Goal: Task Accomplishment & Management: Use online tool/utility

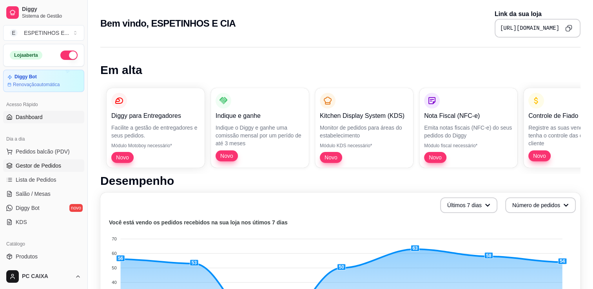
click at [40, 165] on span "Gestor de Pedidos" at bounding box center [38, 166] width 45 height 8
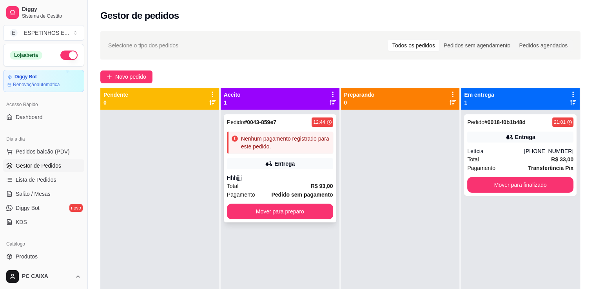
click at [286, 164] on div "Entrega" at bounding box center [284, 164] width 20 height 8
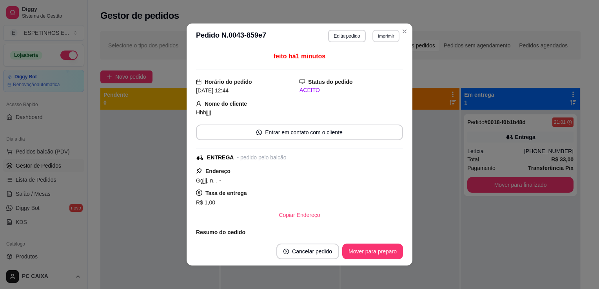
click at [379, 38] on button "Imprimir" at bounding box center [385, 36] width 27 height 12
click at [368, 66] on button "IMPRESSORA" at bounding box center [368, 63] width 55 height 12
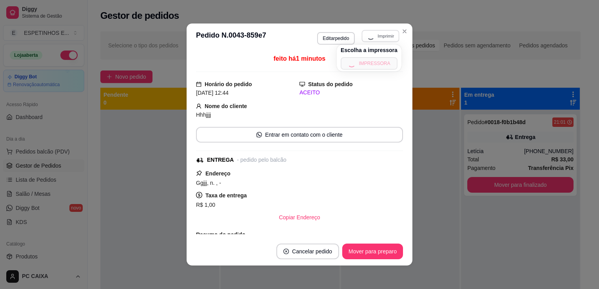
click at [368, 66] on div "Escolha a impressora IMPRESSORA" at bounding box center [369, 58] width 65 height 27
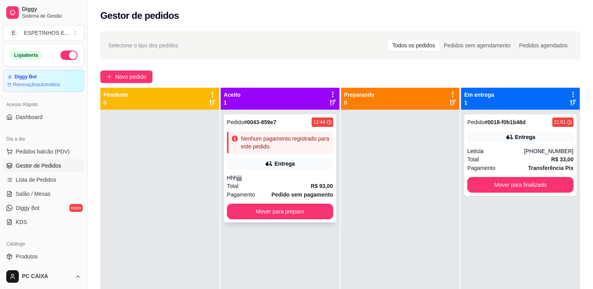
click at [289, 161] on div "Entrega" at bounding box center [284, 164] width 20 height 8
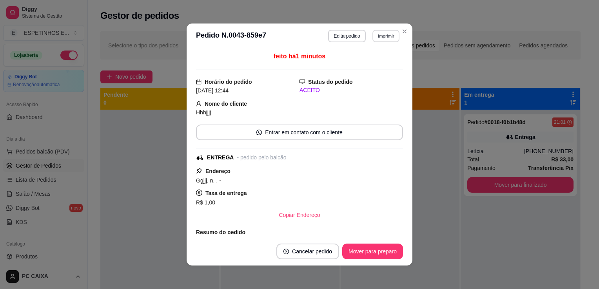
click at [380, 36] on button "Imprimir" at bounding box center [385, 36] width 27 height 12
click at [354, 67] on button "IMPRESSORA" at bounding box center [368, 63] width 55 height 12
click at [384, 36] on button "Imprimir" at bounding box center [385, 36] width 27 height 12
click at [363, 63] on button "IMPRESSORA" at bounding box center [368, 63] width 55 height 12
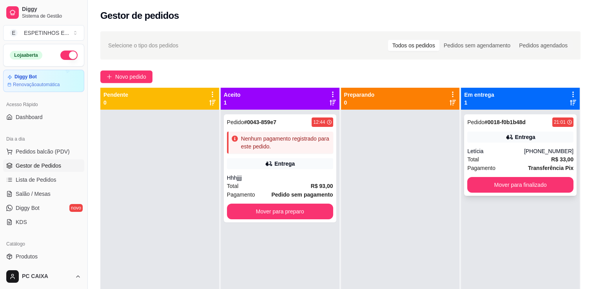
click at [491, 130] on div "Pedido # 0018-f0b1b48d 21:01 Entrega Letícia [PHONE_NUMBER] Total R$ 33,00 Paga…" at bounding box center [520, 155] width 112 height 82
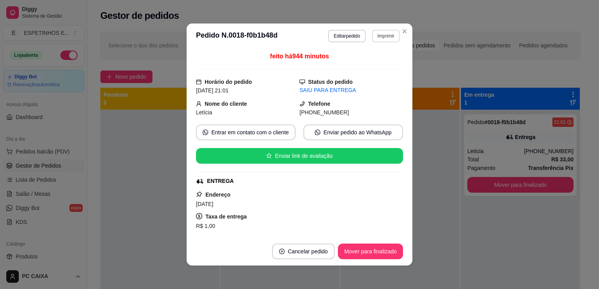
click at [384, 35] on button "Imprimir" at bounding box center [386, 36] width 28 height 13
click at [359, 61] on button "IMPRESSORA" at bounding box center [368, 63] width 55 height 12
